Goal: Transaction & Acquisition: Book appointment/travel/reservation

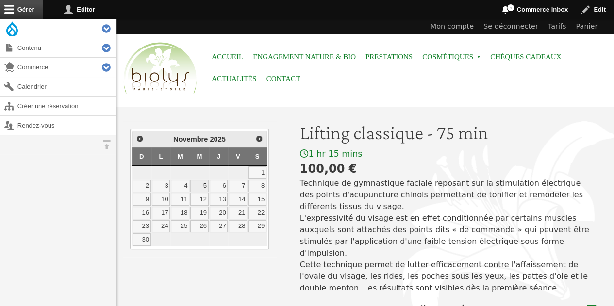
click at [202, 186] on link "5" at bounding box center [199, 186] width 18 height 13
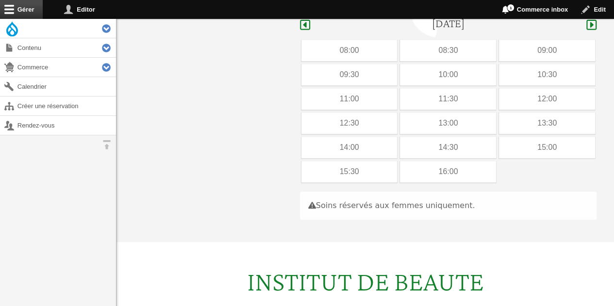
scroll to position [290, 0]
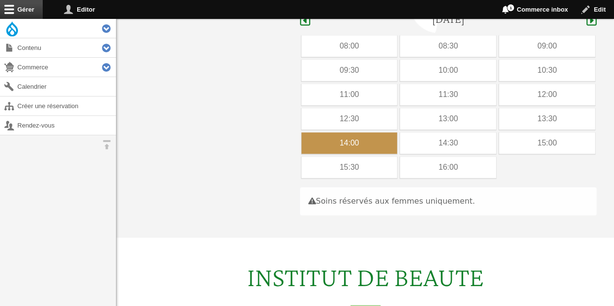
click at [376, 133] on div "14:00" at bounding box center [350, 143] width 96 height 21
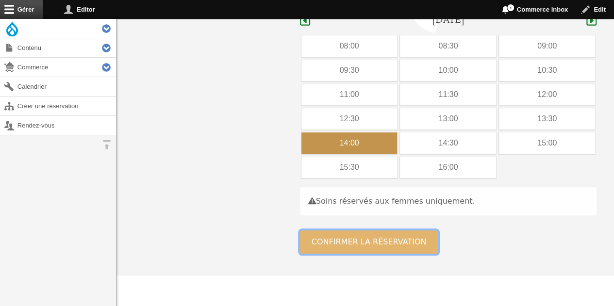
click at [412, 231] on button "Confirmer la réservation" at bounding box center [369, 242] width 138 height 23
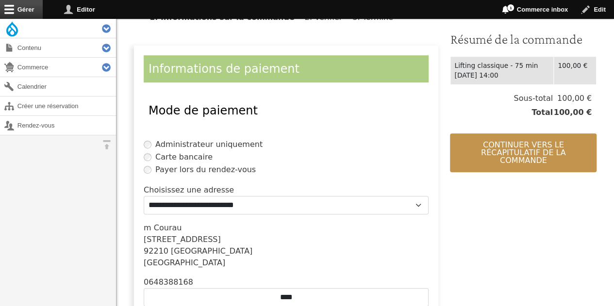
scroll to position [244, 0]
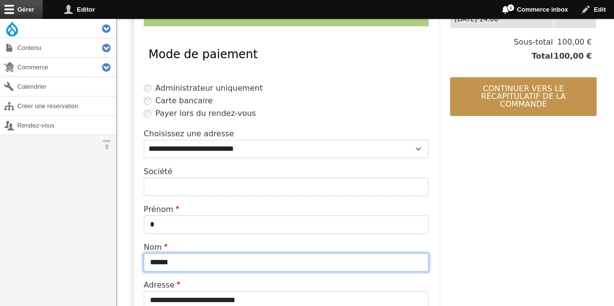
click at [259, 256] on input "******" at bounding box center [286, 263] width 285 height 18
type input "*"
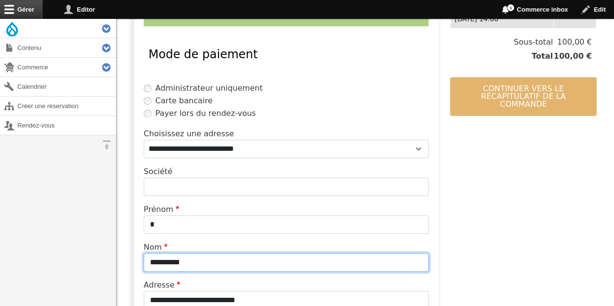
type input "**********"
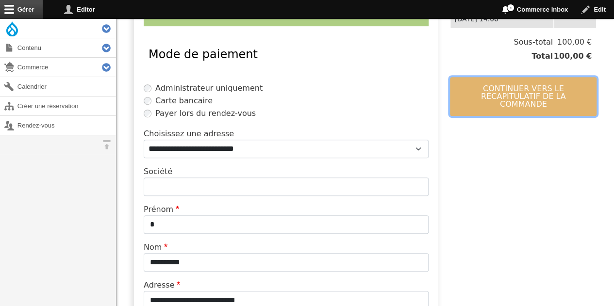
click at [471, 96] on button "Continuer vers le récapitulatif de la commande" at bounding box center [523, 96] width 147 height 39
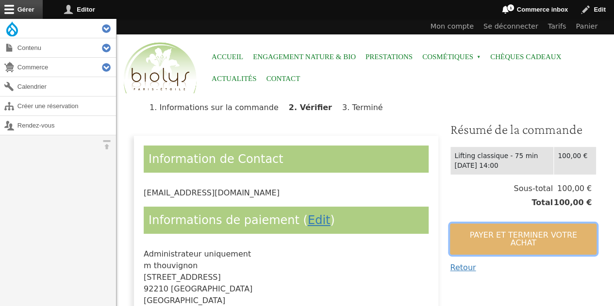
click at [469, 231] on button "Payer et terminer votre achat" at bounding box center [523, 239] width 147 height 31
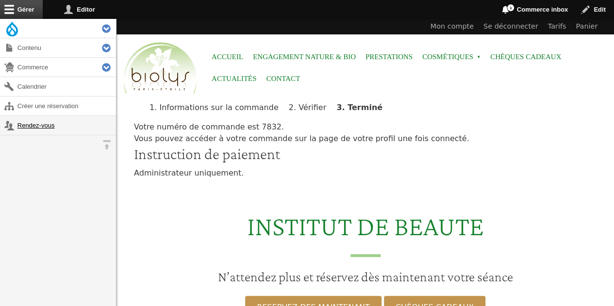
click at [29, 121] on link "Rendez-vous" at bounding box center [58, 125] width 116 height 19
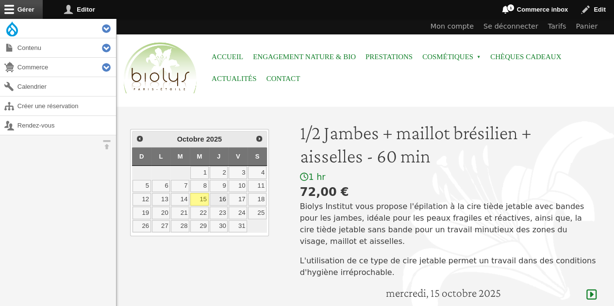
click at [217, 196] on link "16" at bounding box center [219, 199] width 18 height 13
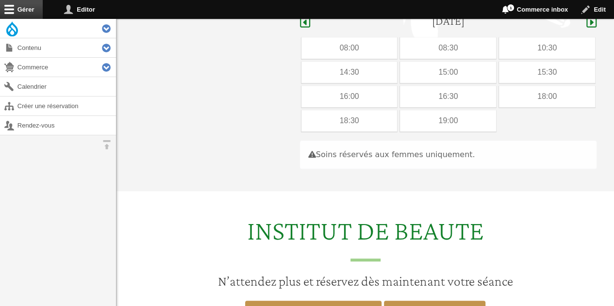
scroll to position [274, 0]
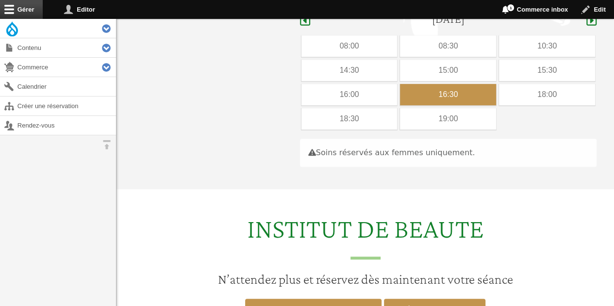
click at [448, 84] on div "16:30" at bounding box center [448, 94] width 96 height 21
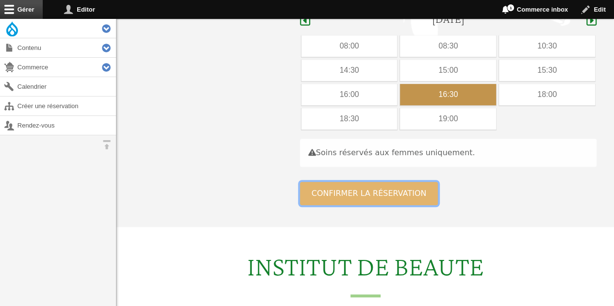
click at [337, 183] on button "Confirmer la réservation" at bounding box center [369, 193] width 138 height 23
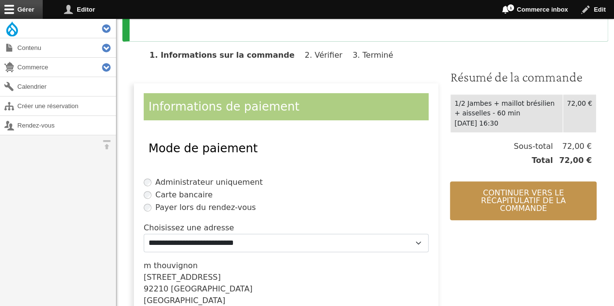
scroll to position [217, 0]
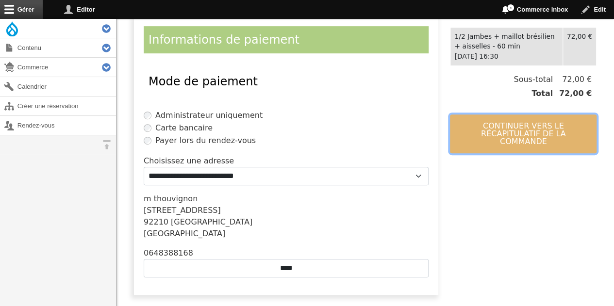
click at [511, 120] on button "Continuer vers le récapitulatif de la commande" at bounding box center [523, 134] width 147 height 39
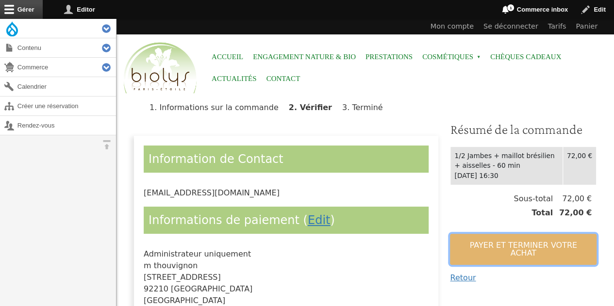
click at [501, 243] on button "Payer et terminer votre achat" at bounding box center [523, 249] width 147 height 31
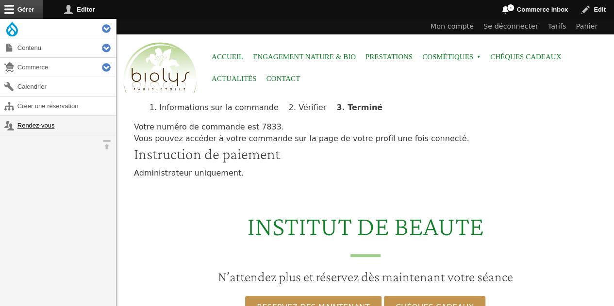
click at [21, 127] on link "Rendez-vous" at bounding box center [58, 125] width 116 height 19
